Goal: Task Accomplishment & Management: Use online tool/utility

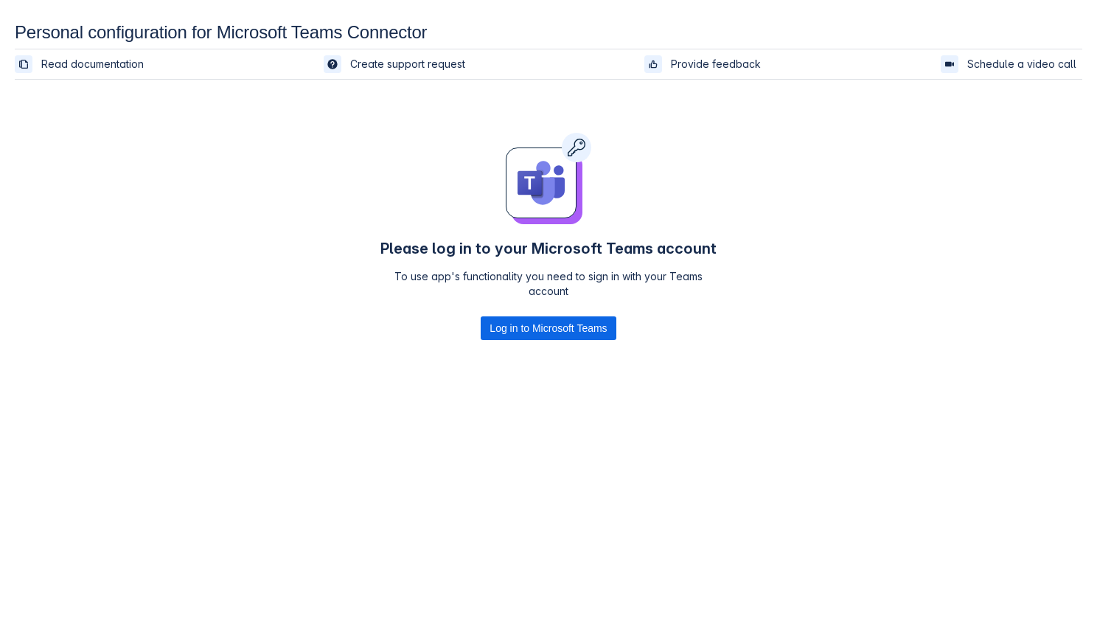
click at [632, 181] on div at bounding box center [548, 186] width 342 height 107
click at [503, 334] on span "Log in to Microsoft Teams" at bounding box center [547, 328] width 117 height 24
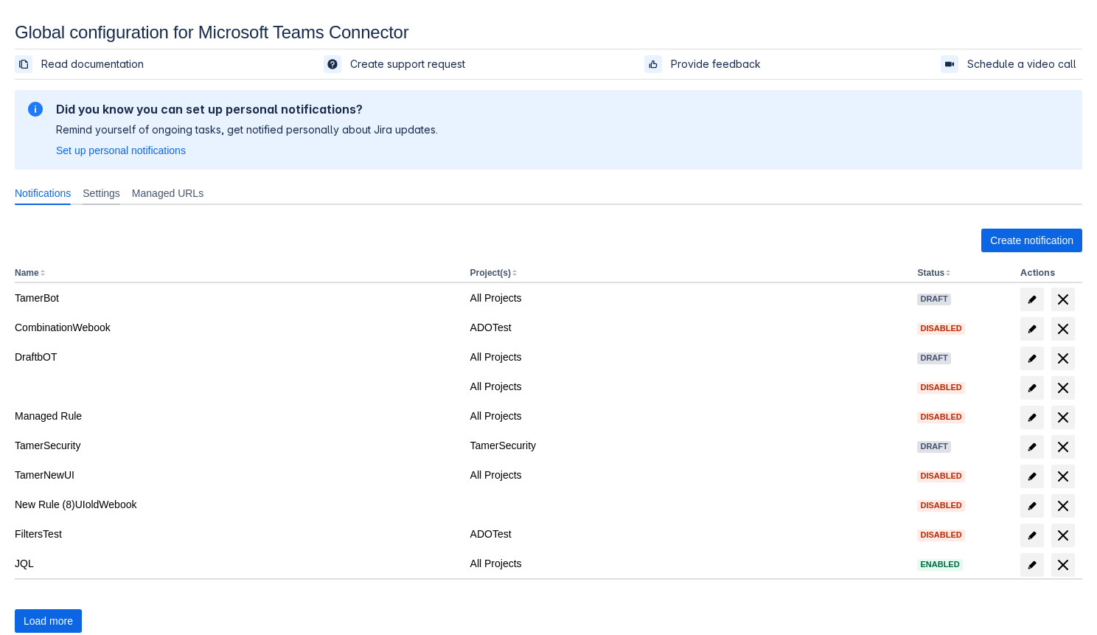
click at [119, 200] on span "Settings" at bounding box center [102, 193] width 38 height 15
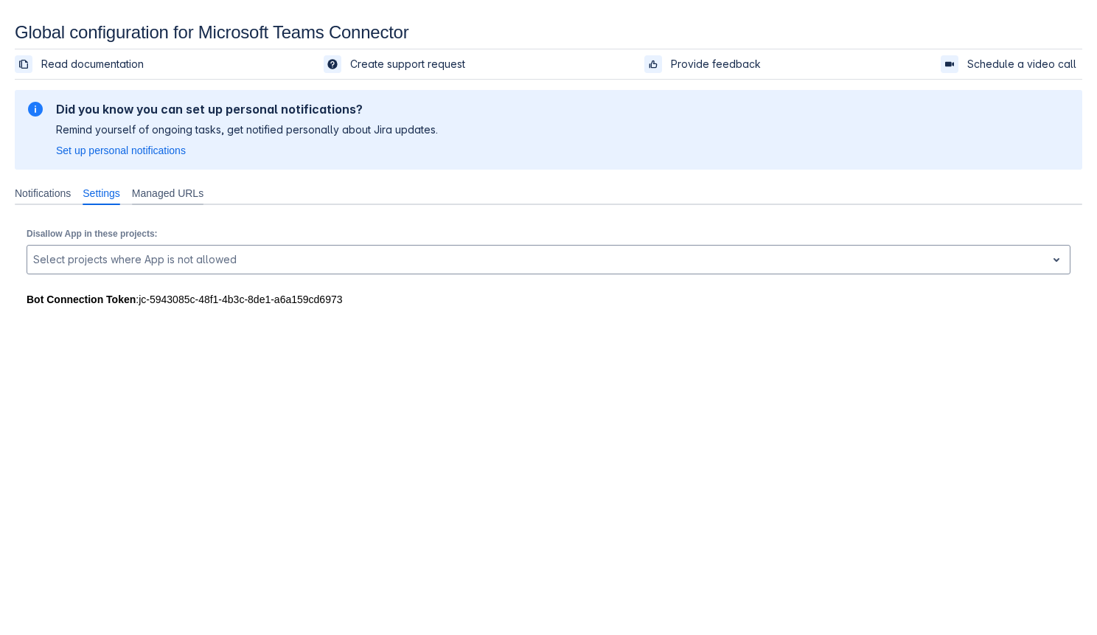
click at [175, 189] on span "Managed URLs" at bounding box center [168, 193] width 72 height 15
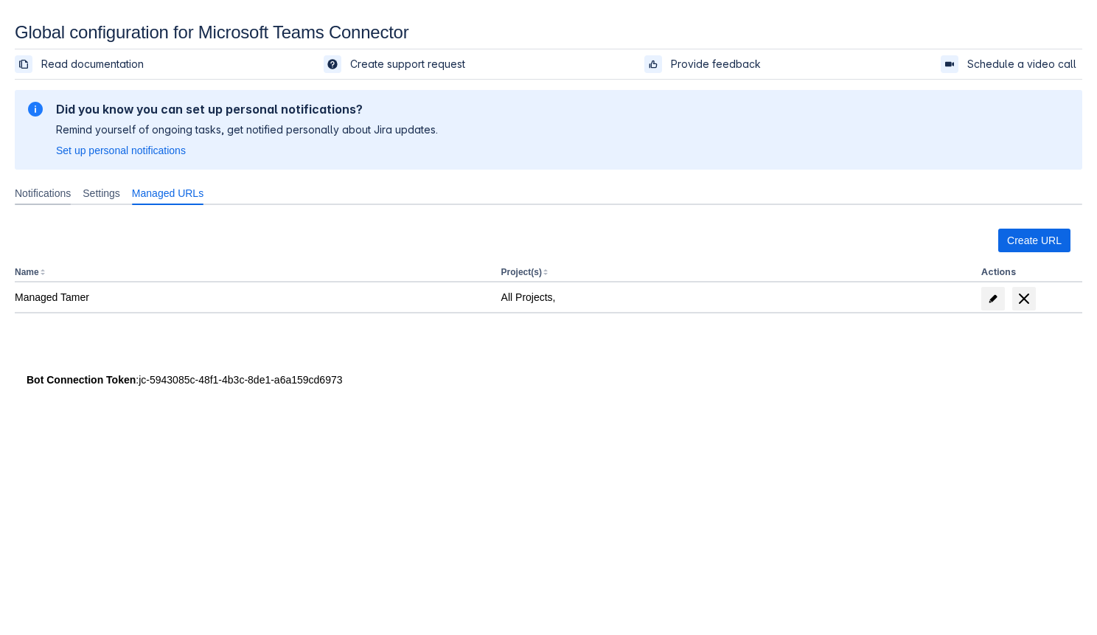
click at [27, 186] on span "Notifications" at bounding box center [43, 193] width 56 height 15
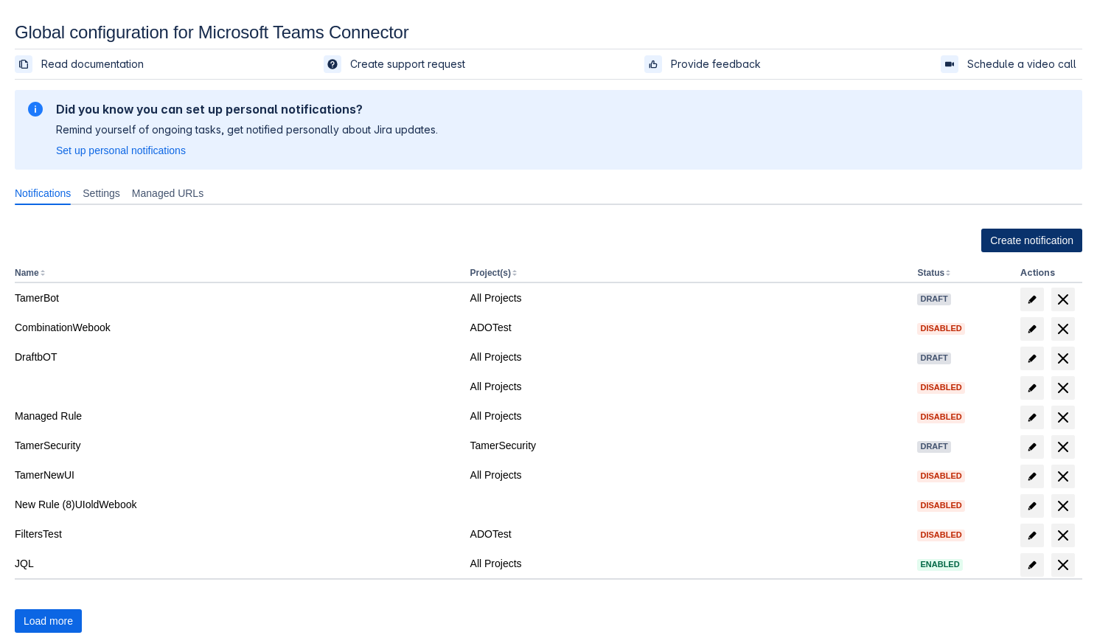
click at [990, 236] on span "Create notification" at bounding box center [1031, 241] width 83 height 24
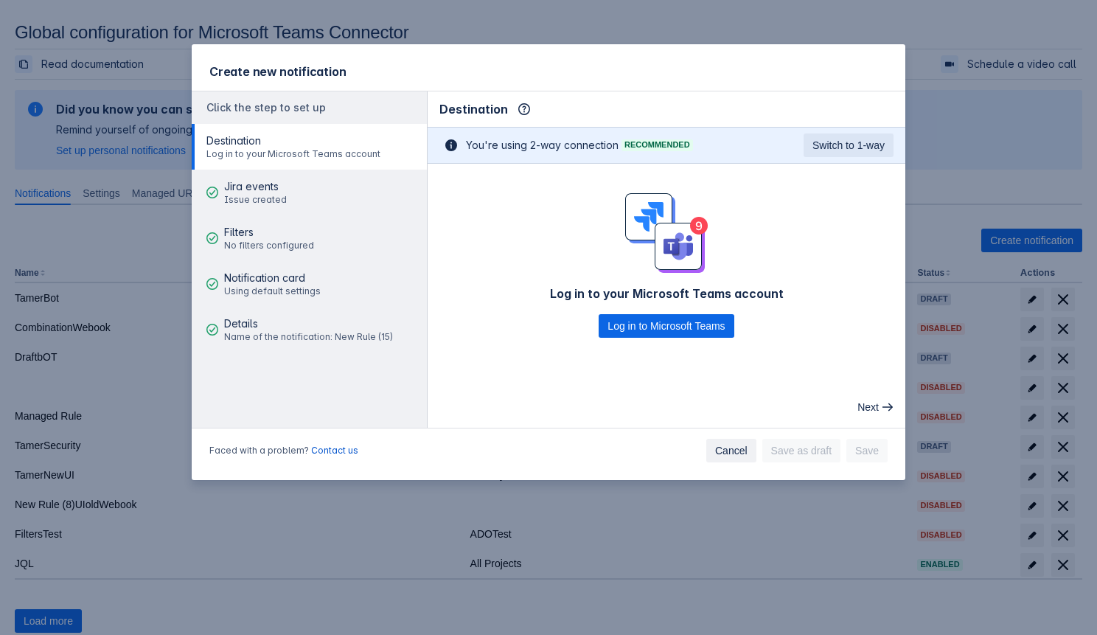
click at [733, 444] on span "Cancel" at bounding box center [731, 451] width 32 height 24
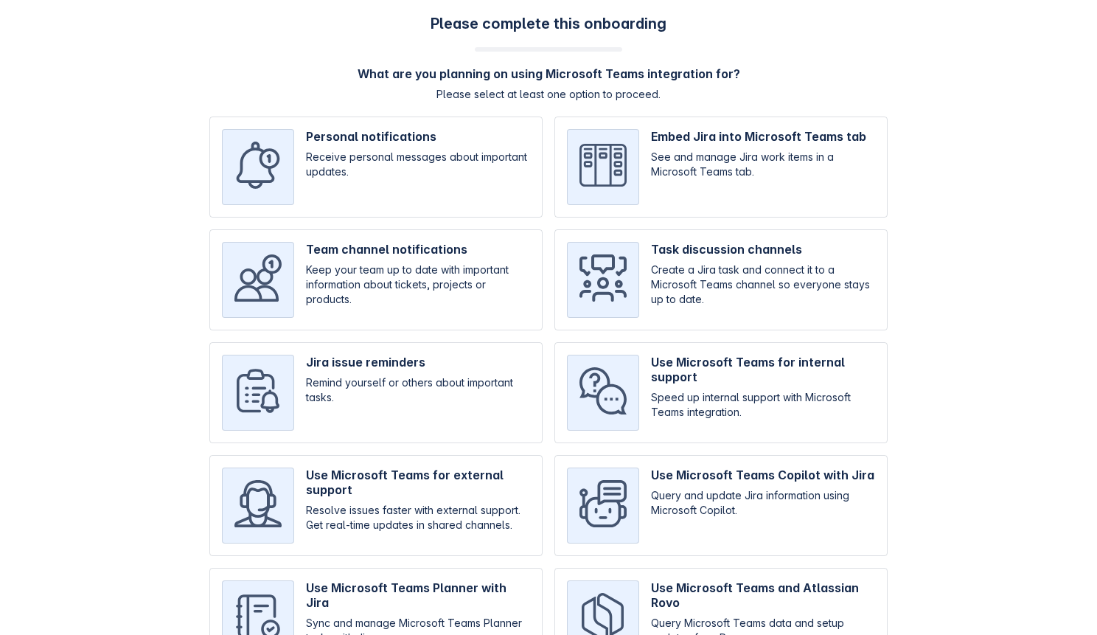
click at [321, 130] on input "checkbox" at bounding box center [375, 166] width 333 height 101
checkbox input "true"
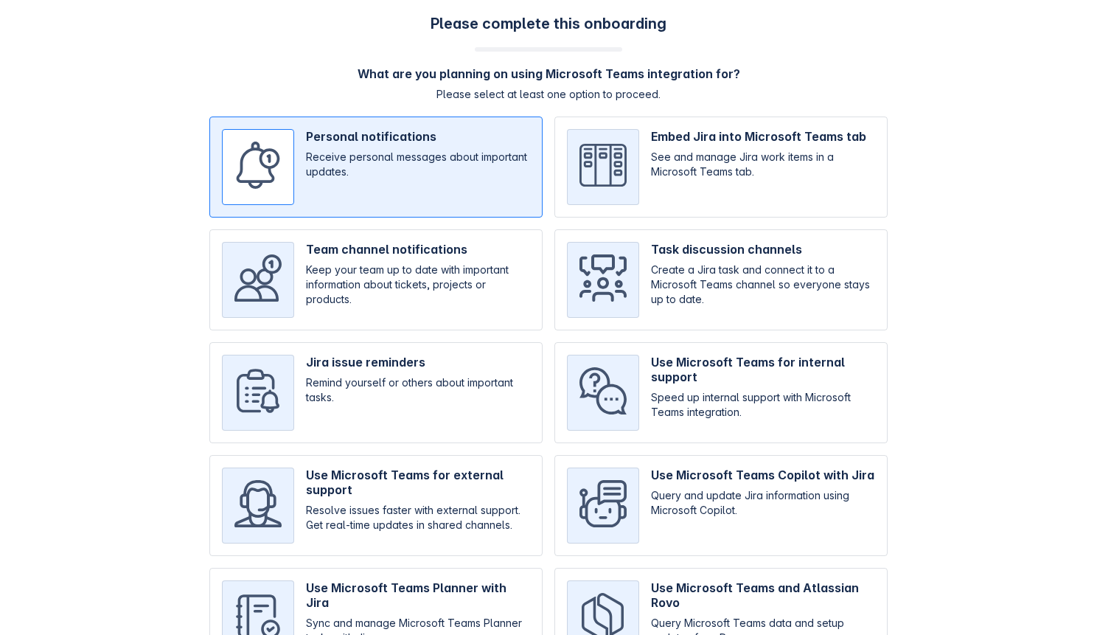
click at [739, 268] on input "checkbox" at bounding box center [720, 279] width 333 height 101
checkbox input "true"
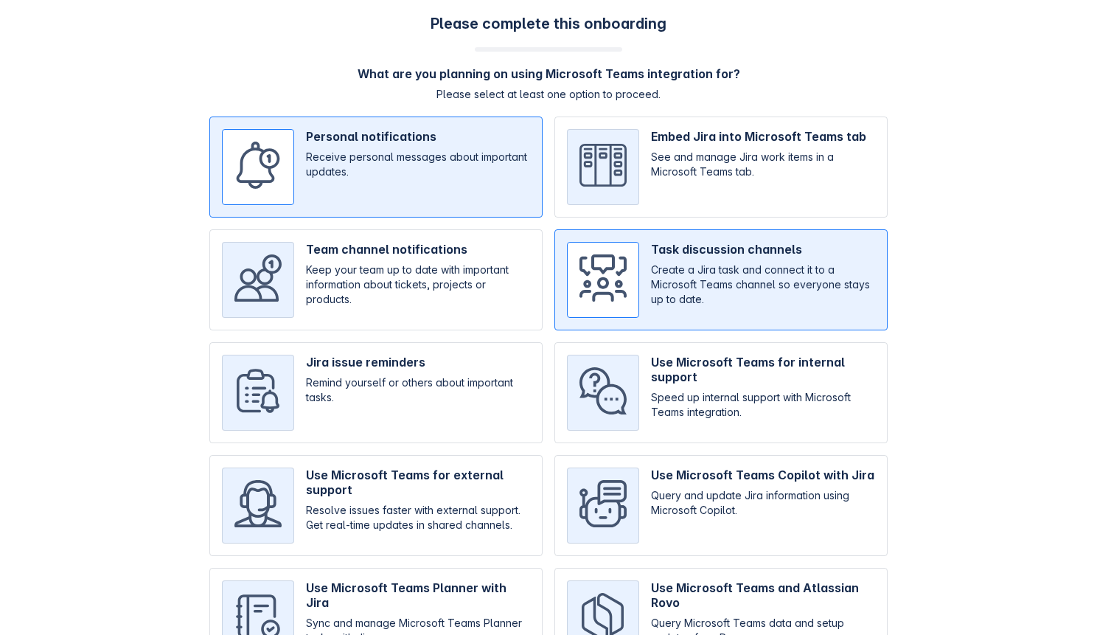
click at [708, 373] on input "checkbox" at bounding box center [720, 392] width 333 height 101
checkbox input "true"
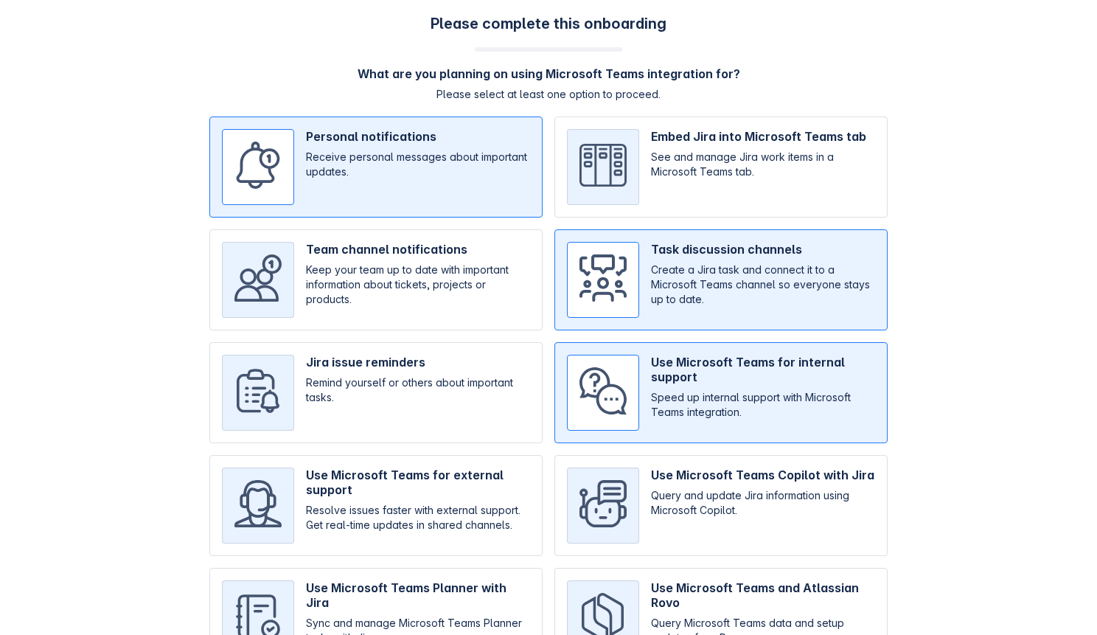
scroll to position [85, 0]
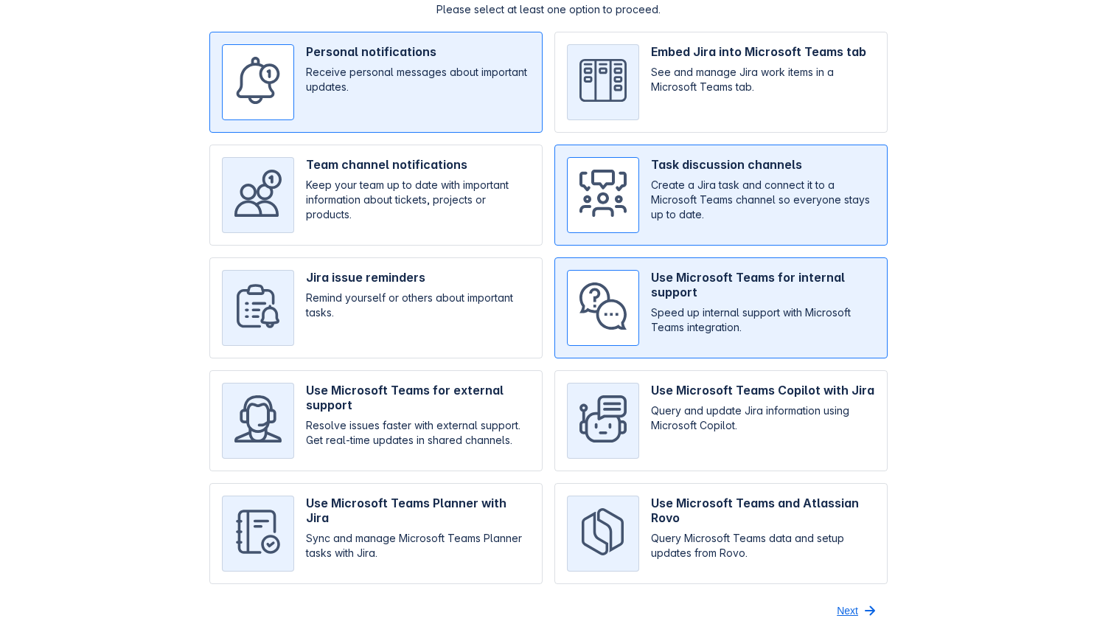
click at [857, 604] on span "Next" at bounding box center [847, 611] width 21 height 24
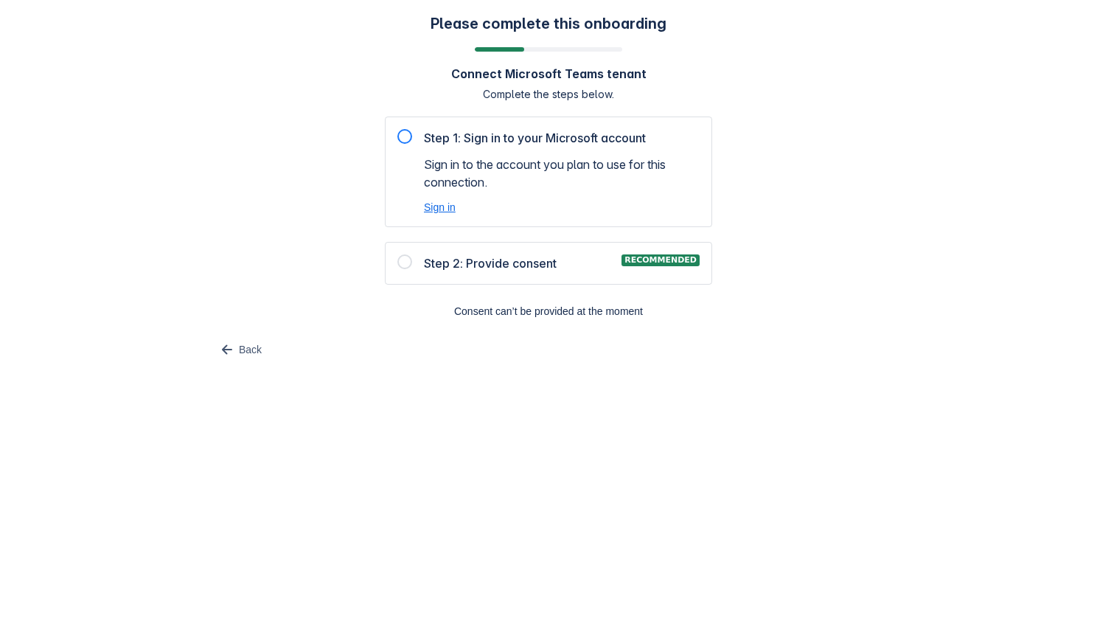
click at [431, 211] on span "Sign in" at bounding box center [440, 207] width 32 height 15
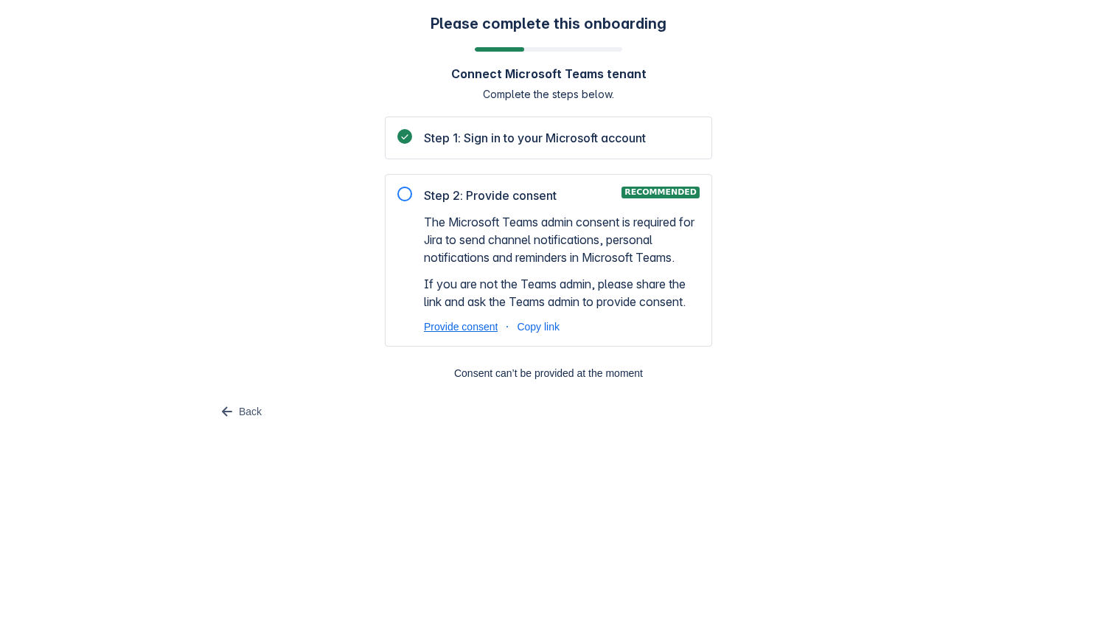
click at [477, 332] on span "Provide consent" at bounding box center [461, 326] width 74 height 15
click at [547, 321] on span "Copy link" at bounding box center [538, 326] width 43 height 15
click at [162, 360] on div "Please complete this onboarding Connect Microsoft Teams tenant Complete the ste…" at bounding box center [548, 240] width 1067 height 450
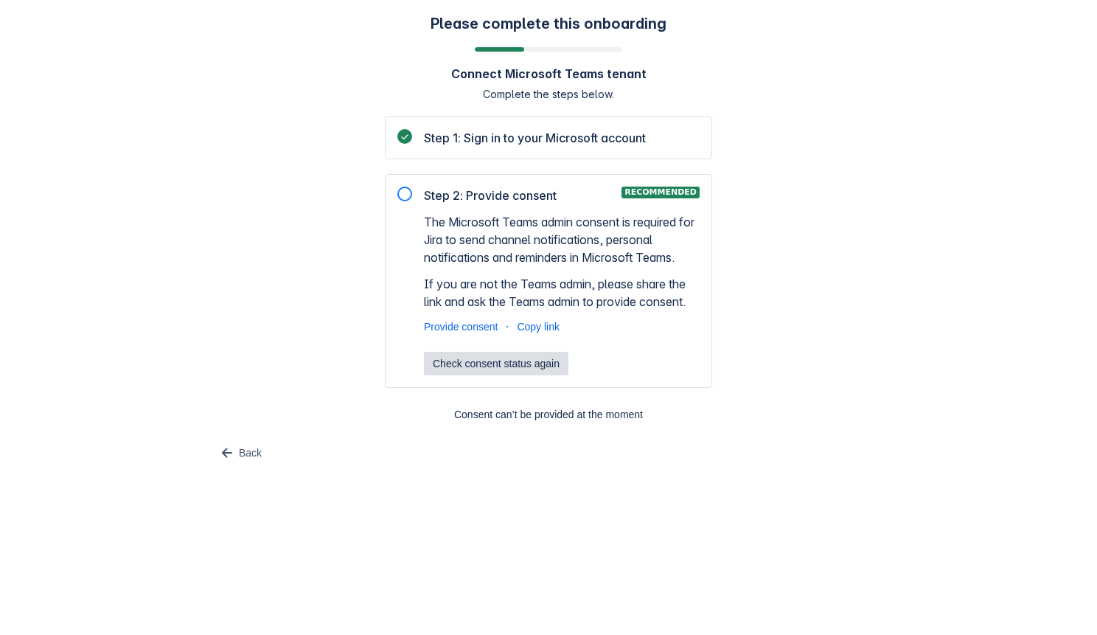
click at [521, 369] on span "Check consent status again" at bounding box center [496, 364] width 127 height 24
click at [140, 356] on div "Please complete this onboarding Connect Microsoft Teams tenant Complete the ste…" at bounding box center [548, 240] width 1067 height 450
click at [250, 456] on span "Back" at bounding box center [250, 453] width 23 height 24
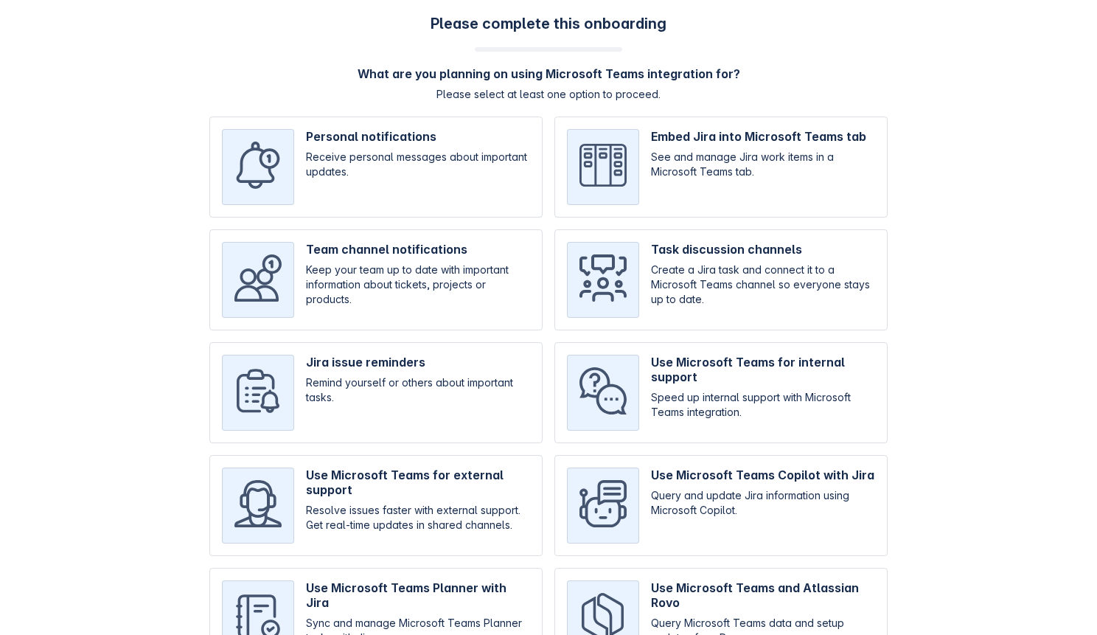
click at [457, 161] on input "checkbox" at bounding box center [375, 166] width 333 height 101
checkbox input "true"
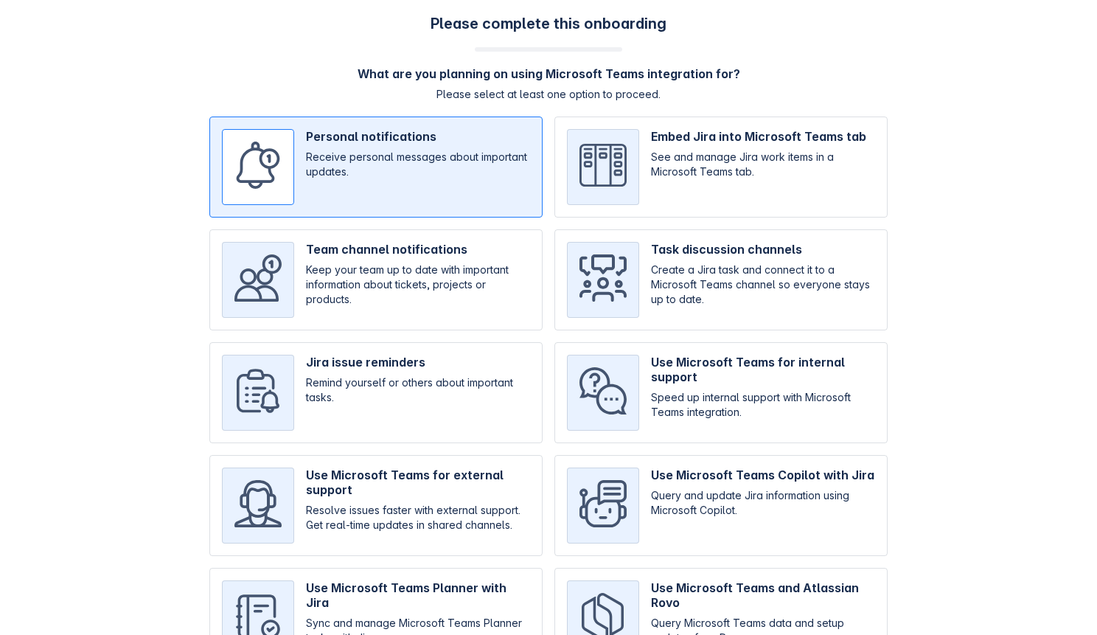
click at [690, 289] on input "checkbox" at bounding box center [720, 279] width 333 height 101
checkbox input "true"
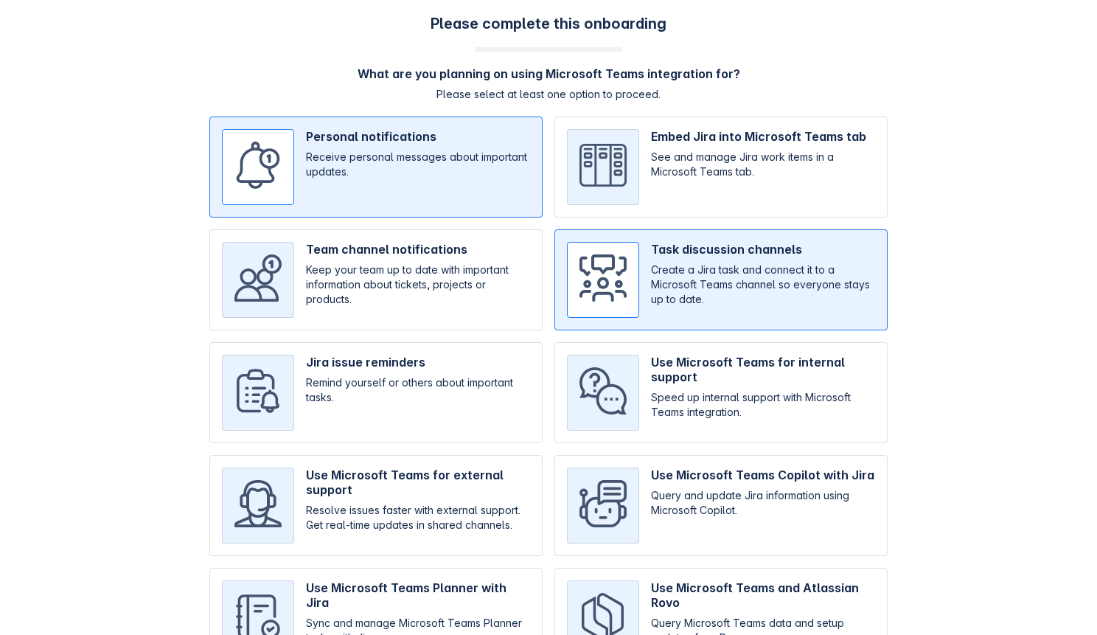
click at [444, 332] on div "Personal notifications Receive personal messages about important updates. Embed…" at bounding box center [548, 392] width 678 height 552
click at [436, 385] on input "checkbox" at bounding box center [375, 392] width 333 height 101
checkbox input "true"
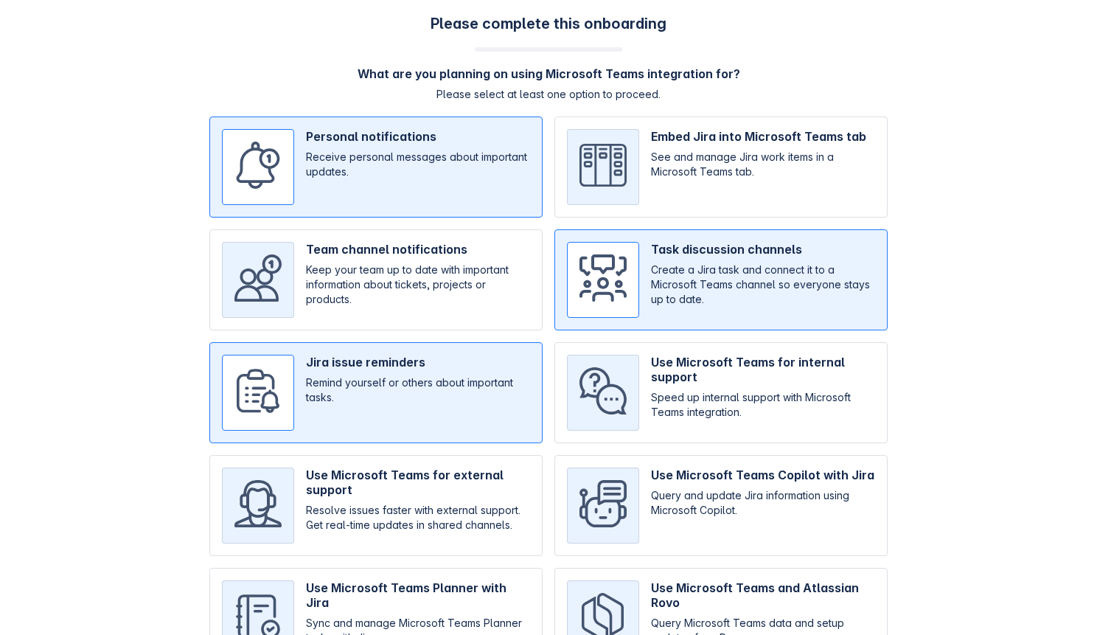
scroll to position [85, 0]
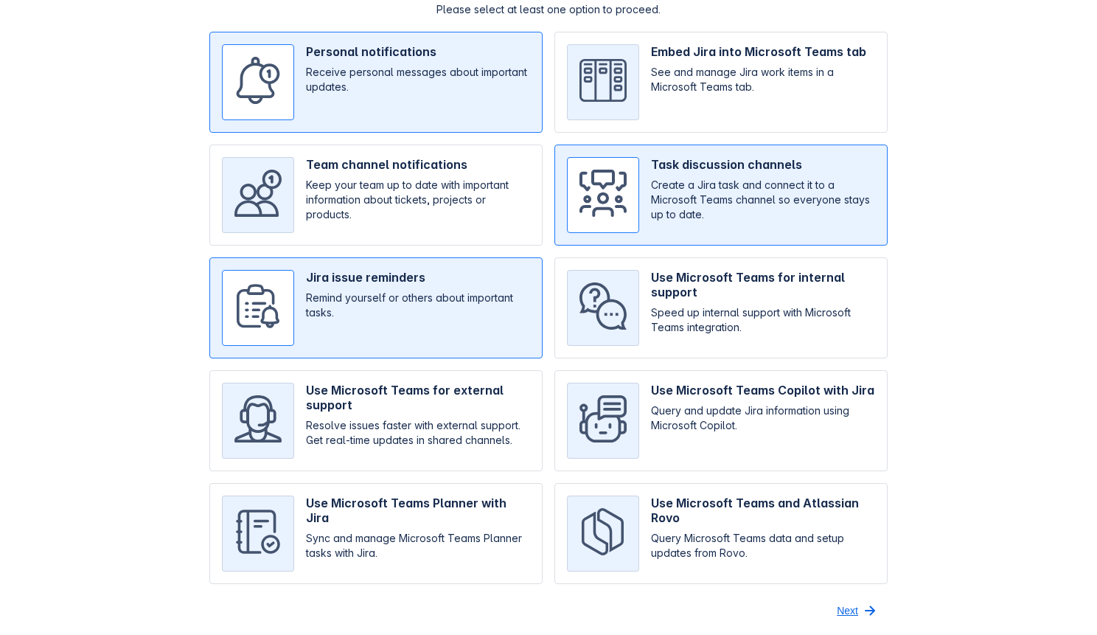
click at [840, 605] on span "Next" at bounding box center [847, 611] width 21 height 24
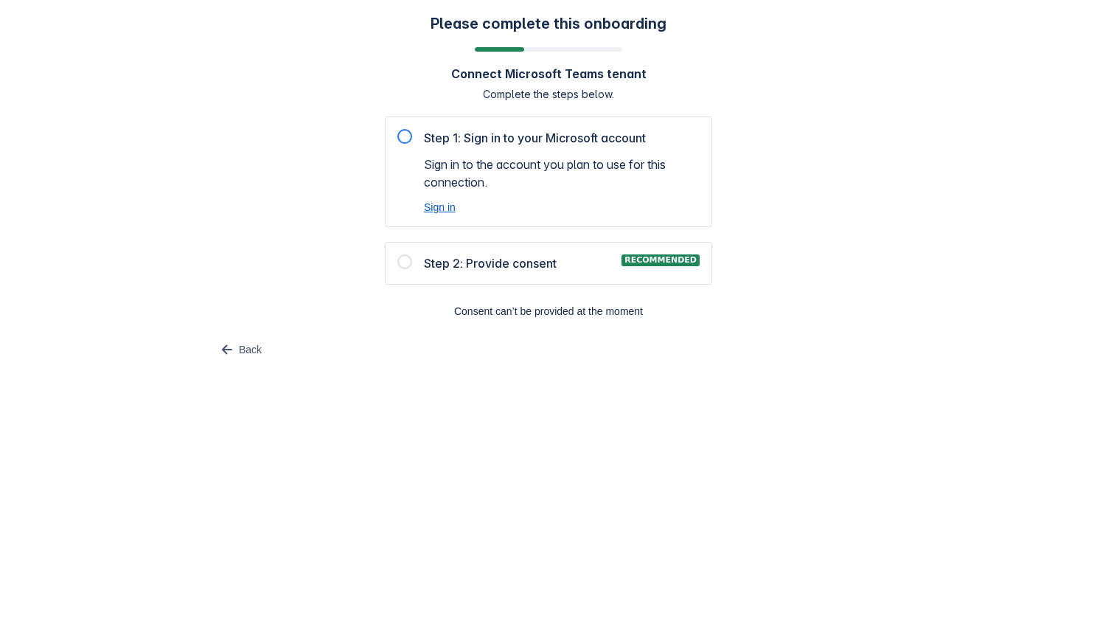
click at [438, 207] on span "Sign in" at bounding box center [440, 207] width 32 height 15
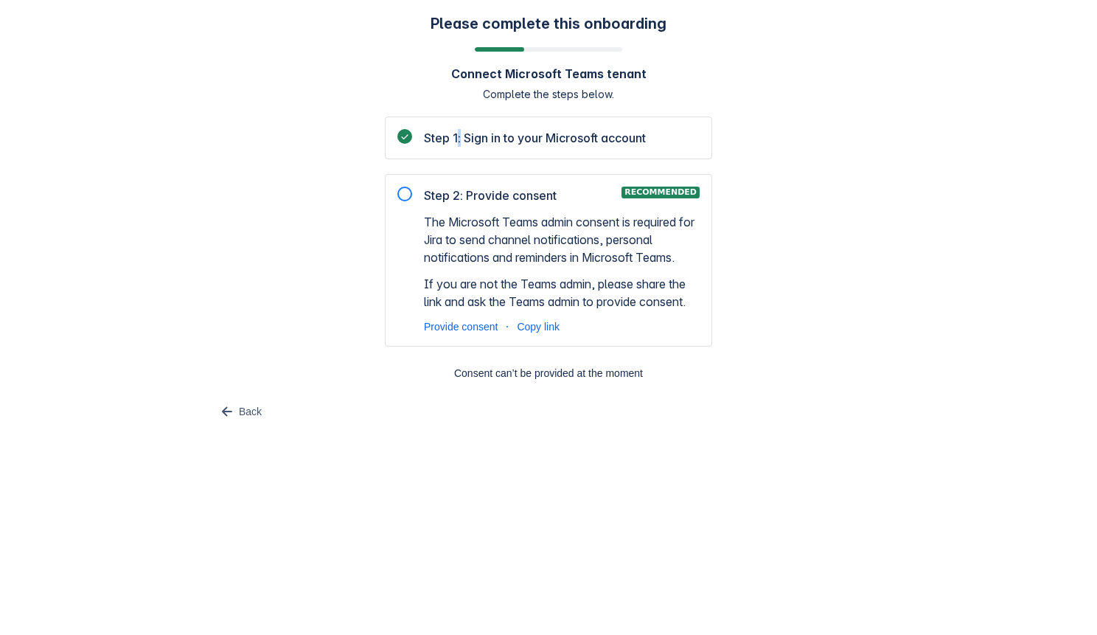
click at [459, 139] on span "Step 1: Sign in to your Microsoft account" at bounding box center [535, 138] width 222 height 18
click at [470, 570] on body "Please complete this onboarding Connect Microsoft Teams tenant Complete the ste…" at bounding box center [548, 317] width 1097 height 635
